Goal: Task Accomplishment & Management: Manage account settings

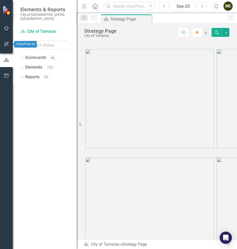
click at [9, 44] on icon "button" at bounding box center [6, 44] width 5 height 4
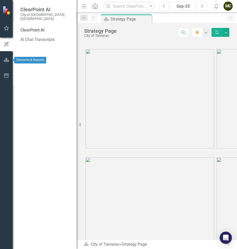
click at [6, 59] on icon "button" at bounding box center [6, 60] width 5 height 4
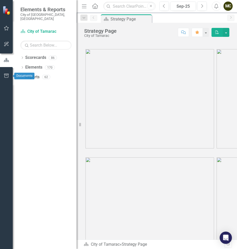
click at [7, 73] on button "button" at bounding box center [6, 76] width 11 height 11
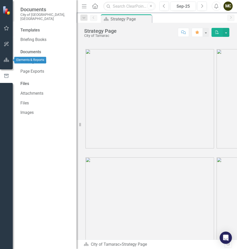
click at [4, 60] on icon "button" at bounding box center [6, 60] width 5 height 4
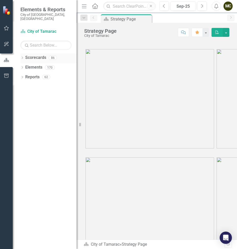
click at [34, 55] on link "Scorecards" at bounding box center [35, 58] width 21 height 6
click at [5, 25] on button "button" at bounding box center [6, 28] width 11 height 11
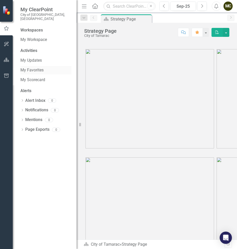
click at [37, 67] on link "My Favorites" at bounding box center [45, 70] width 51 height 6
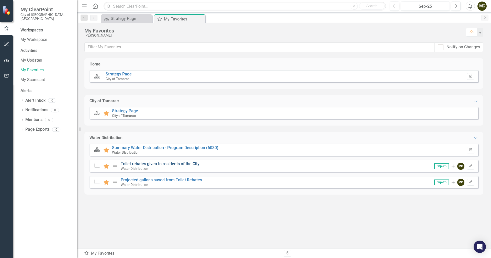
click at [164, 163] on link "Toilet rebates given to residents of the City" at bounding box center [160, 163] width 79 height 5
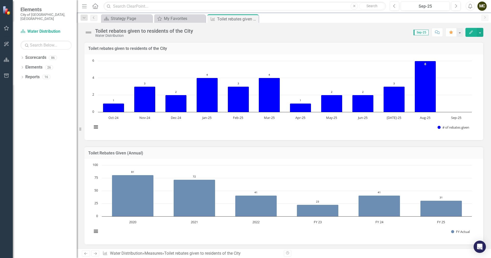
click at [237, 33] on icon "button" at bounding box center [471, 32] width 4 height 4
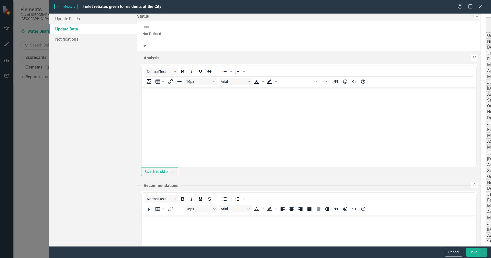
scroll to position [84, 0]
type textarea "4"
click at [237, 248] on button "Save" at bounding box center [473, 252] width 14 height 9
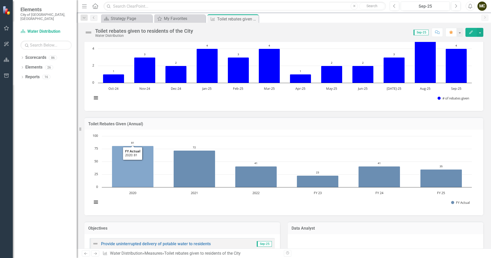
scroll to position [0, 0]
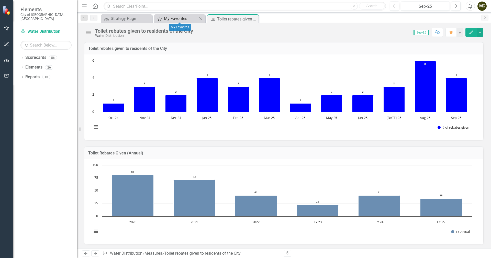
click at [182, 21] on div "My Favorites" at bounding box center [181, 18] width 34 height 6
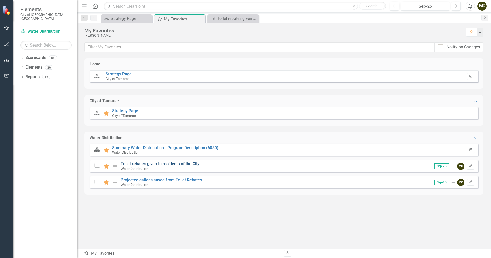
click at [153, 165] on link "Toilet rebates given to residents of the City" at bounding box center [160, 163] width 79 height 5
